Goal: Task Accomplishment & Management: Use online tool/utility

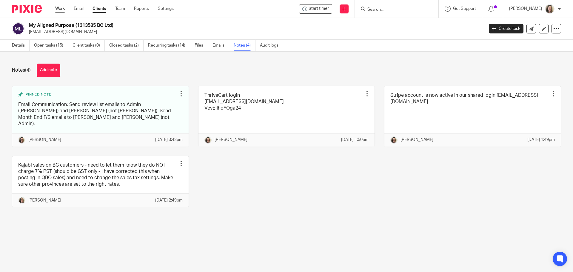
drag, startPoint x: 0, startPoint y: 0, endPoint x: 61, endPoint y: 7, distance: 61.3
click at [61, 7] on link "Work" at bounding box center [60, 9] width 10 height 6
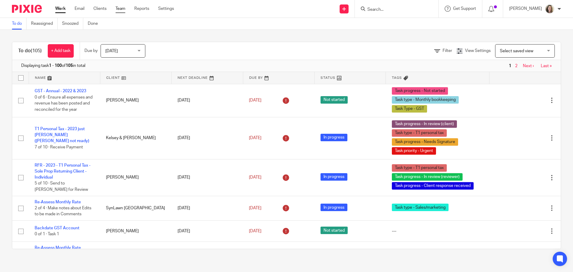
click at [122, 10] on link "Team" at bounding box center [121, 9] width 10 height 6
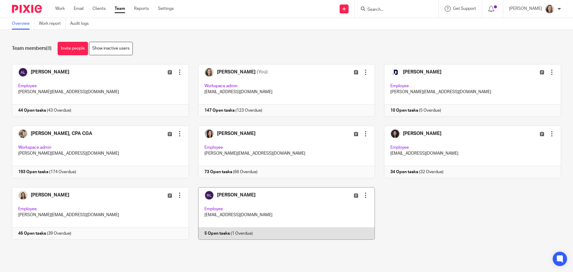
click at [263, 207] on link at bounding box center [282, 213] width 186 height 53
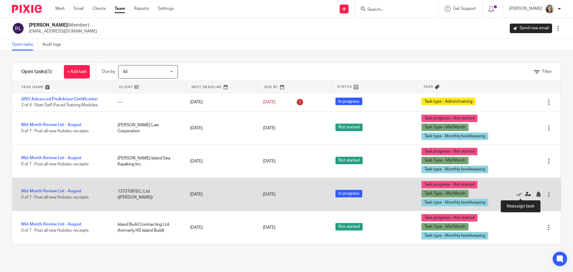
click at [525, 195] on icon at bounding box center [528, 194] width 6 height 6
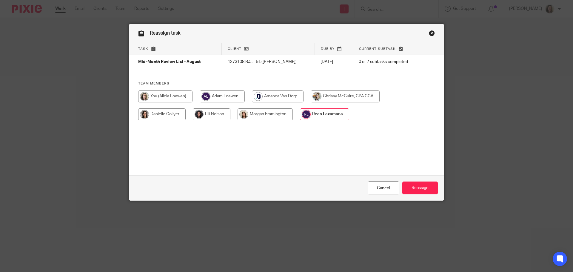
click at [167, 99] on input "radio" at bounding box center [165, 96] width 54 height 12
radio input "true"
click at [423, 188] on input "Reassign" at bounding box center [421, 188] width 36 height 13
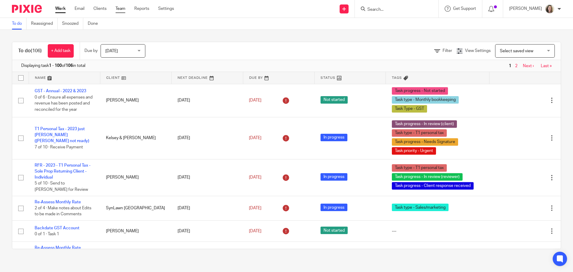
click at [120, 7] on link "Team" at bounding box center [121, 9] width 10 height 6
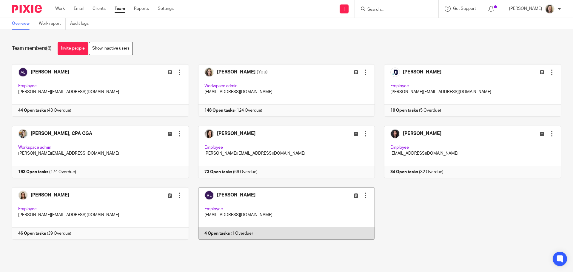
click at [228, 206] on link at bounding box center [282, 213] width 186 height 53
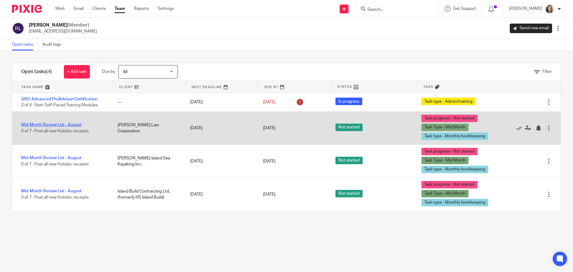
click at [42, 125] on link "Mid-Month Review List - August" at bounding box center [51, 125] width 60 height 4
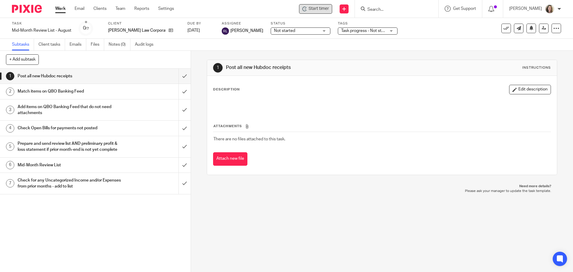
click at [329, 10] on span "Start timer" at bounding box center [319, 9] width 20 height 6
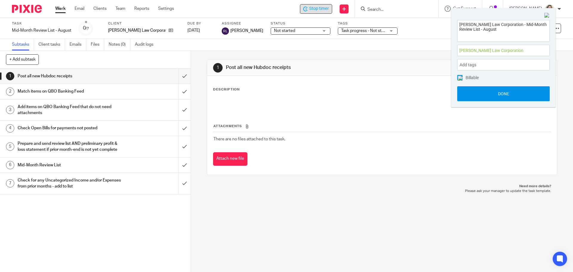
click at [506, 90] on button "Done" at bounding box center [503, 93] width 93 height 15
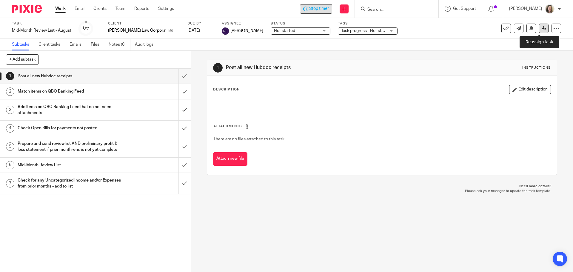
click at [542, 27] on icon at bounding box center [544, 28] width 4 height 4
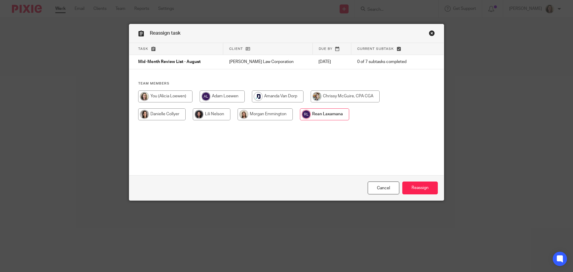
click at [155, 91] on input "radio" at bounding box center [165, 96] width 54 height 12
radio input "true"
click at [418, 190] on input "Reassign" at bounding box center [421, 188] width 36 height 13
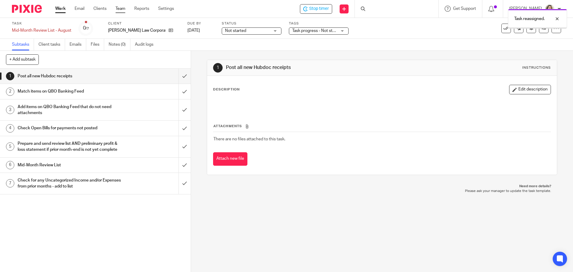
click at [121, 8] on link "Team" at bounding box center [121, 9] width 10 height 6
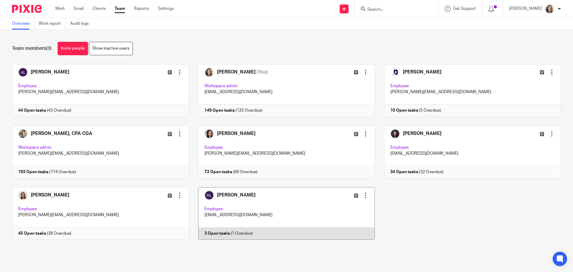
click at [245, 200] on link at bounding box center [282, 213] width 186 height 53
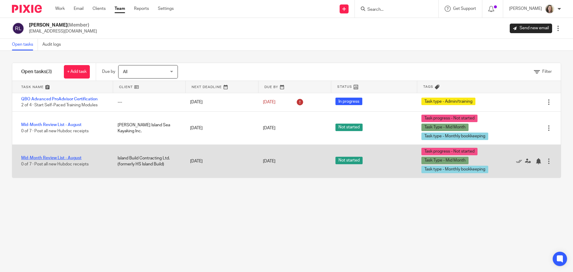
click at [70, 159] on link "Mid-Month Review List - August" at bounding box center [51, 158] width 60 height 4
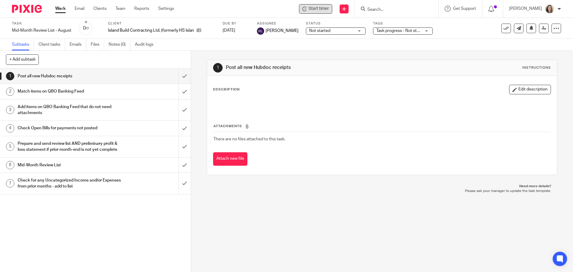
click at [329, 10] on span "Start timer" at bounding box center [319, 9] width 20 height 6
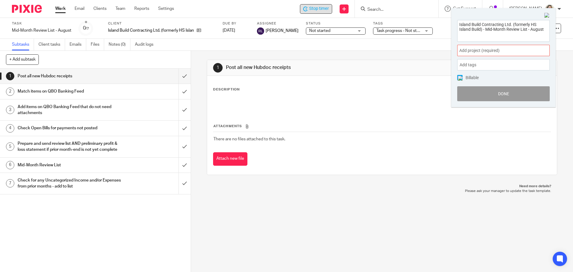
click at [482, 52] on span "Add project (required) :" at bounding box center [497, 50] width 75 height 6
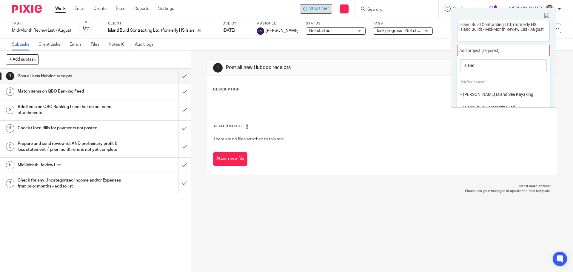
scroll to position [16, 0]
type input "island"
click at [495, 91] on li "Island Build Contracting Ltd." at bounding box center [502, 91] width 78 height 6
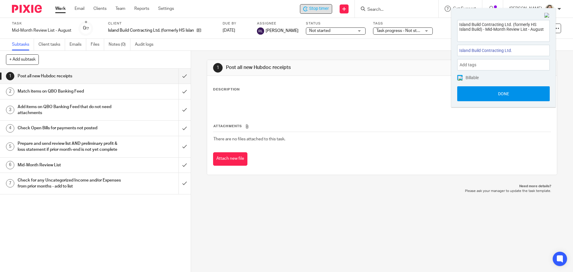
click at [510, 93] on button "Done" at bounding box center [503, 93] width 93 height 15
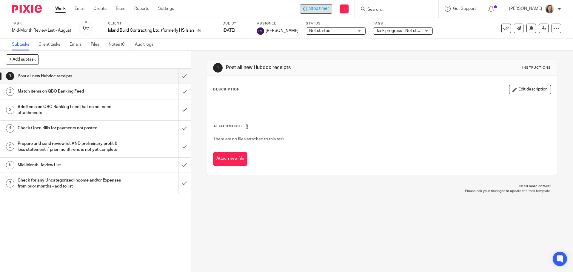
click at [49, 170] on h1 "Mid-Month Review List" at bounding box center [69, 165] width 103 height 9
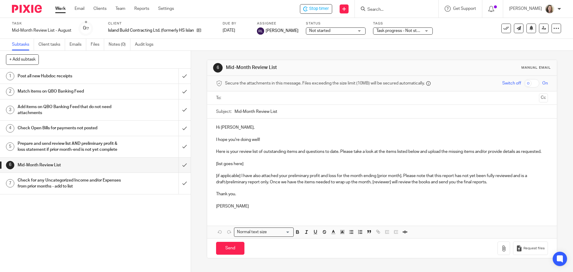
click at [277, 98] on input "text" at bounding box center [381, 98] width 309 height 7
click at [294, 114] on input "Mid-Month Review List" at bounding box center [391, 112] width 313 height 13
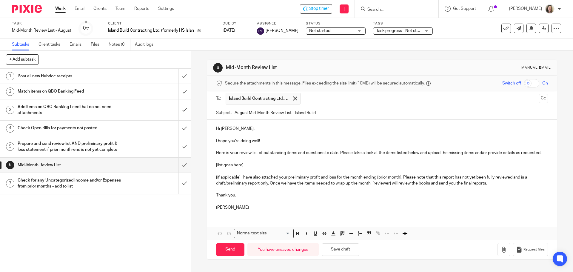
type input "August Mid-Month Review List - Island Build"
click at [269, 143] on p "I hope you're doing well!" at bounding box center [382, 141] width 332 height 6
drag, startPoint x: 270, startPoint y: 141, endPoint x: 239, endPoint y: 143, distance: 31.1
click at [239, 143] on p "I hope you're doing well!" at bounding box center [382, 141] width 332 height 6
click at [249, 162] on p at bounding box center [382, 159] width 332 height 6
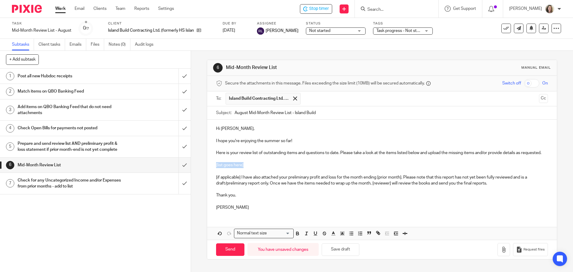
drag, startPoint x: 254, startPoint y: 172, endPoint x: 209, endPoint y: 174, distance: 45.1
click at [209, 174] on div "Hi Tilman, I hope you're enjoying the summer so far! Here is your review list o…" at bounding box center [382, 167] width 350 height 95
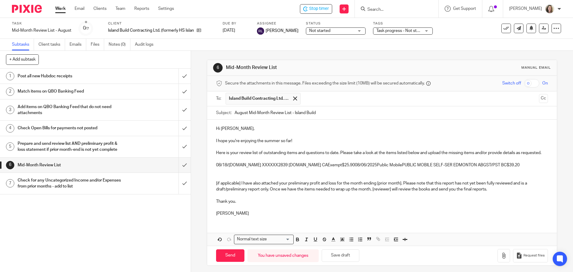
click at [237, 168] on p "08/18/2025WixWIX.COM XXXXXX2839 WWW.WIX.COM CAExempt$25.9008/06/2025Public Mobi…" at bounding box center [382, 165] width 332 height 6
drag, startPoint x: 257, startPoint y: 171, endPoint x: 334, endPoint y: 172, distance: 77.9
click at [334, 168] on p "08/18/2025 WIX.COM XXXXXX2839 WWW.WIX.COM CAExempt$25.9008/06/2025Public Mobile…" at bounding box center [382, 165] width 332 height 6
click at [270, 168] on p "08/18/2025 WIX.COM $25.9008/06/2025Public MobilePUBLIC MOBILE SELF-SER EDMONTON…" at bounding box center [382, 165] width 332 height 6
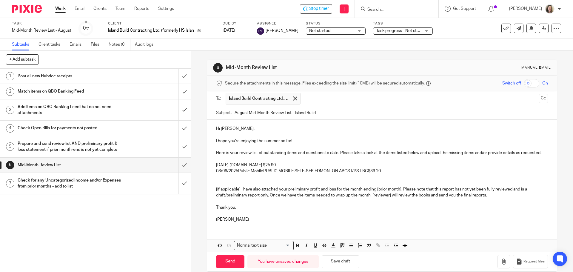
click at [236, 174] on p "08/06/2025Public MobilePUBLIC MOBILE SELF-SER EDMONTON ABGST/PST BC$39.20" at bounding box center [382, 171] width 332 height 6
drag, startPoint x: 264, startPoint y: 176, endPoint x: 366, endPoint y: 179, distance: 102.2
click at [366, 174] on p "08/06/2025 Public MobilePUBLIC MOBILE SELF-SER EDMONTON ABGST/PST BC$39.20" at bounding box center [382, 171] width 332 height 6
click at [290, 174] on p "08/06/2025 Public Mobile $39.20" at bounding box center [382, 171] width 332 height 6
click at [240, 222] on p "Alicia" at bounding box center [382, 219] width 332 height 6
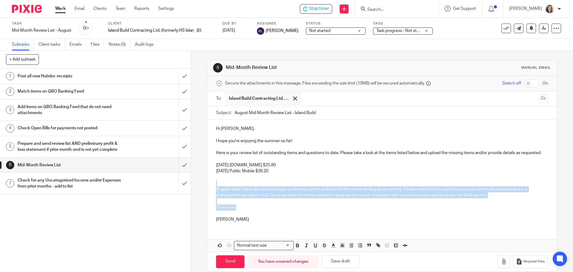
drag, startPoint x: 247, startPoint y: 212, endPoint x: 207, endPoint y: 188, distance: 47.0
click at [207, 188] on div "Hi Tilman, I hope you're enjoying the summer so far! Here is your review list o…" at bounding box center [382, 173] width 350 height 107
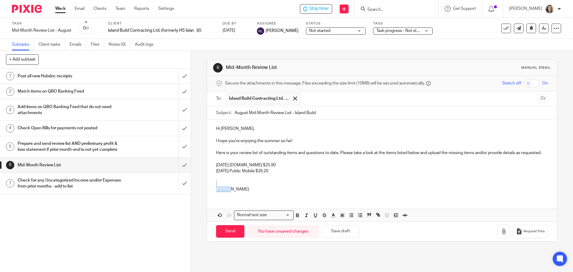
drag, startPoint x: 249, startPoint y: 196, endPoint x: 208, endPoint y: 187, distance: 41.9
click at [208, 187] on div "Hi Tilman, I hope you're enjoying the summer so far! Here is your review list o…" at bounding box center [382, 158] width 350 height 77
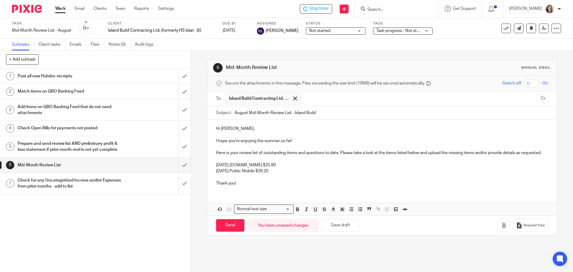
click at [244, 162] on p at bounding box center [382, 159] width 332 height 6
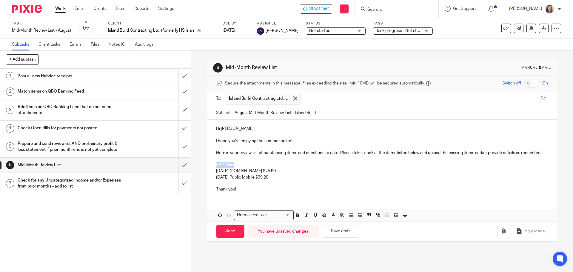
drag, startPoint x: 235, startPoint y: 171, endPoint x: 211, endPoint y: 171, distance: 24.2
click at [211, 171] on div "Hi Tilman, I hope you're enjoying the summer so far! Here is your review list o…" at bounding box center [382, 158] width 350 height 77
click at [297, 218] on icon "button" at bounding box center [297, 215] width 5 height 5
click at [316, 218] on icon "button" at bounding box center [315, 215] width 5 height 5
click at [227, 238] on input "Send" at bounding box center [230, 231] width 28 height 13
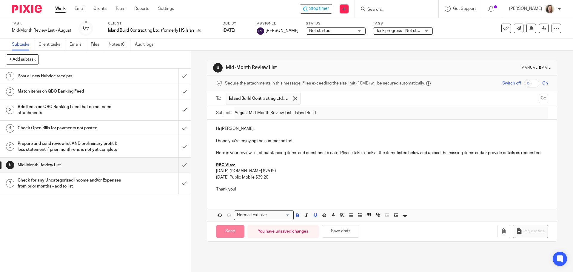
type input "Sent"
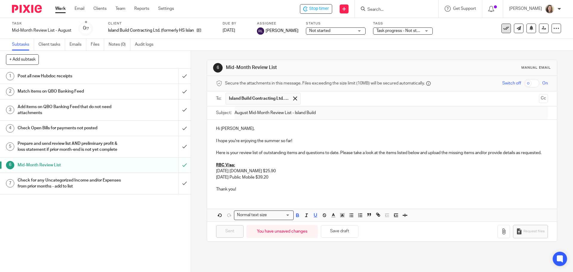
click at [503, 29] on icon at bounding box center [506, 28] width 6 height 6
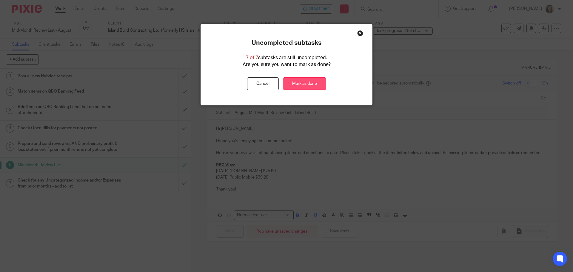
click at [311, 86] on link "Mark as done" at bounding box center [304, 83] width 43 height 13
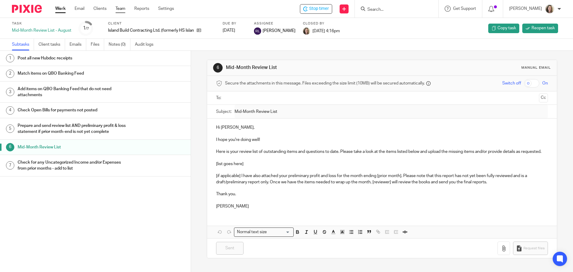
click at [119, 9] on link "Team" at bounding box center [121, 9] width 10 height 6
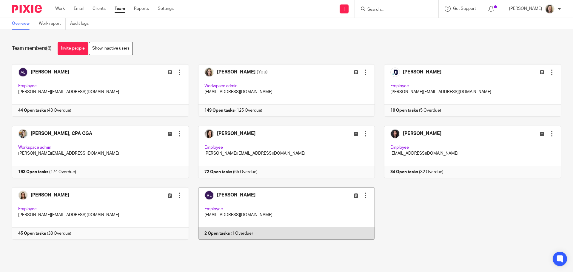
click at [247, 200] on link at bounding box center [282, 213] width 186 height 53
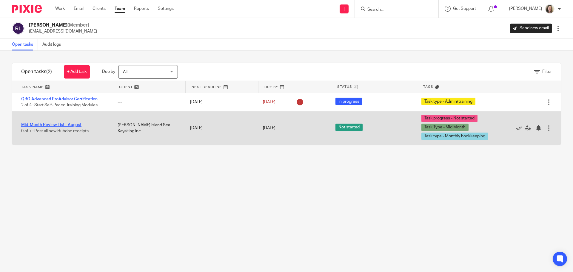
click at [47, 123] on link "Mid-Month Review List - August" at bounding box center [51, 125] width 60 height 4
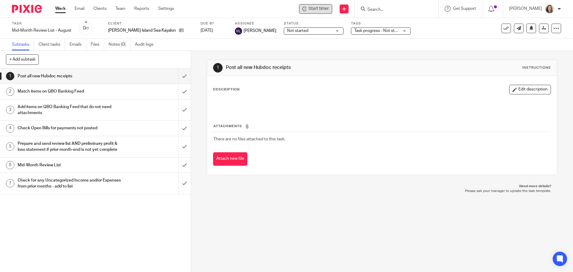
click at [322, 11] on span "Start timer" at bounding box center [319, 9] width 20 height 6
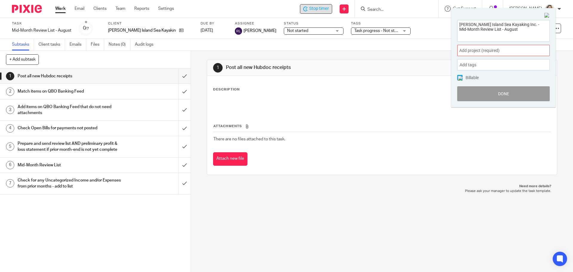
click at [503, 50] on span "Add project (required) :" at bounding box center [497, 50] width 75 height 6
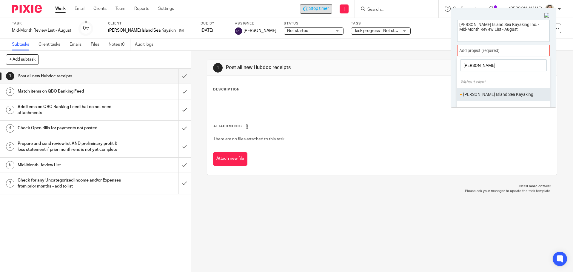
type input "[PERSON_NAME]"
click at [492, 96] on li "[PERSON_NAME] Island Sea Kayaking" at bounding box center [502, 94] width 78 height 6
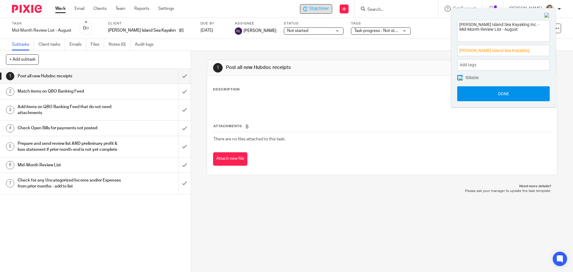
click at [501, 96] on button "Done" at bounding box center [503, 93] width 93 height 15
